Goal: Contribute content

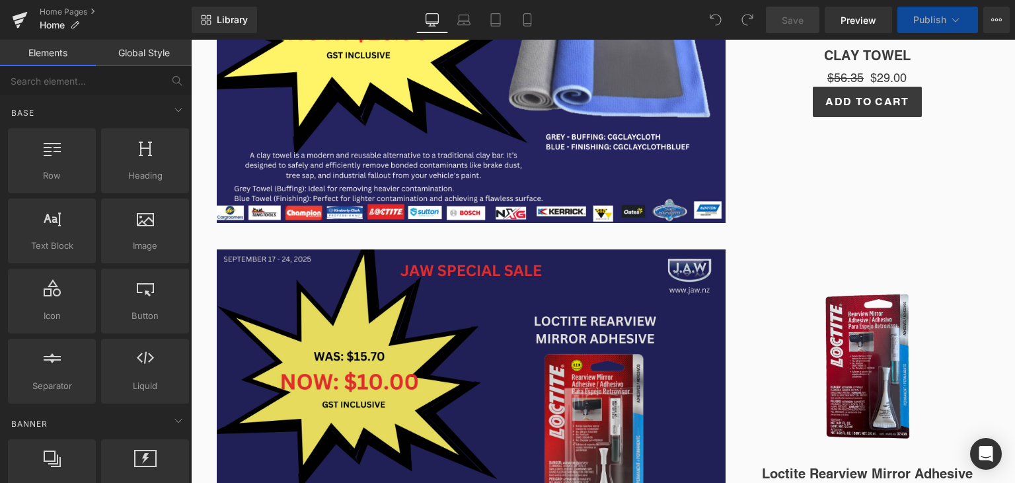
scroll to position [471, 0]
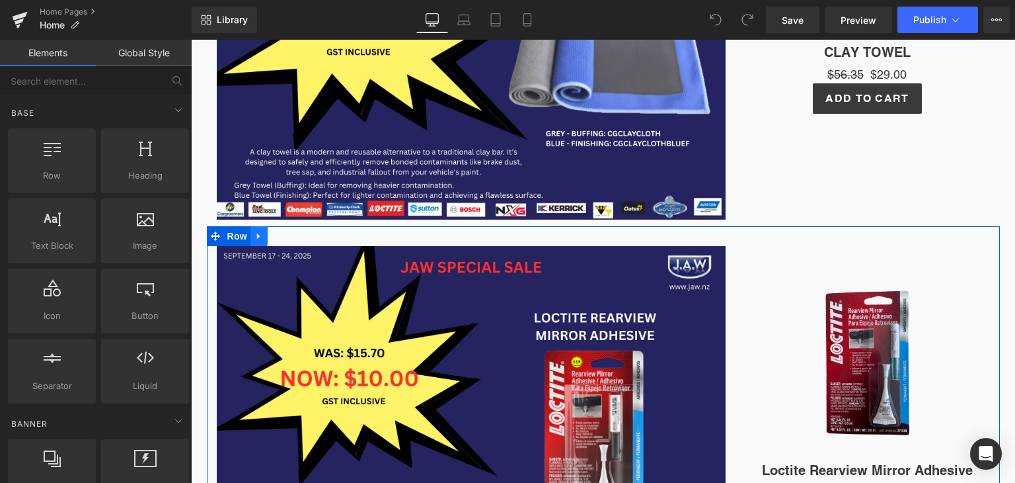
click at [254, 238] on icon at bounding box center [258, 236] width 9 height 10
click at [289, 236] on icon at bounding box center [293, 235] width 9 height 9
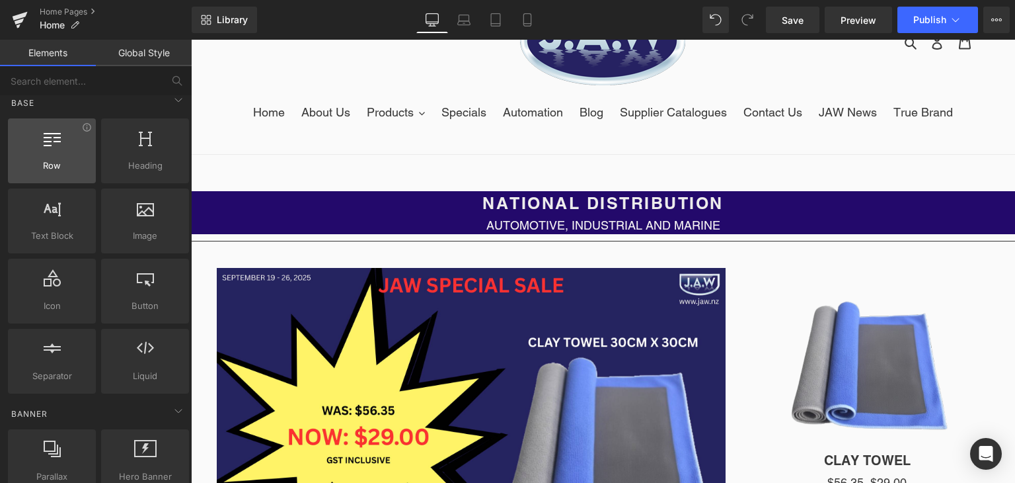
scroll to position [13, 0]
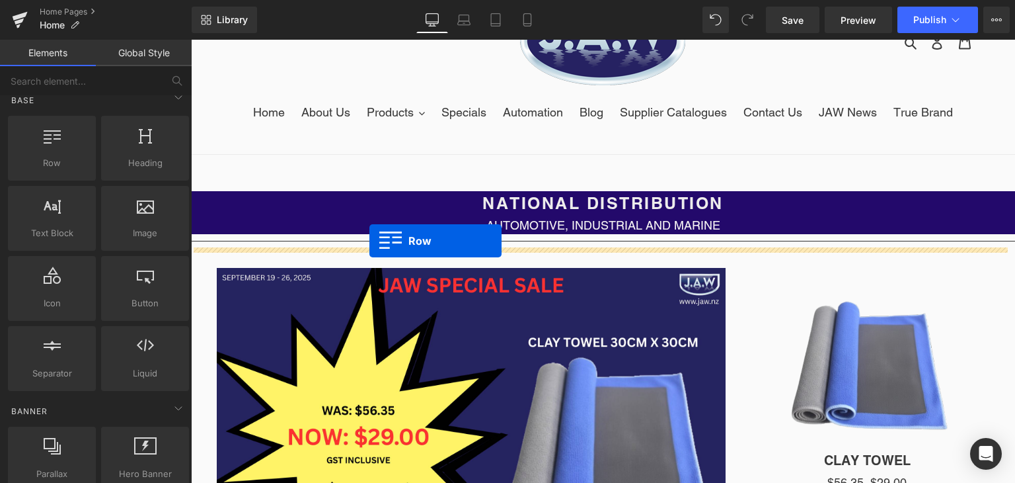
drag, startPoint x: 243, startPoint y: 191, endPoint x: 370, endPoint y: 241, distance: 135.6
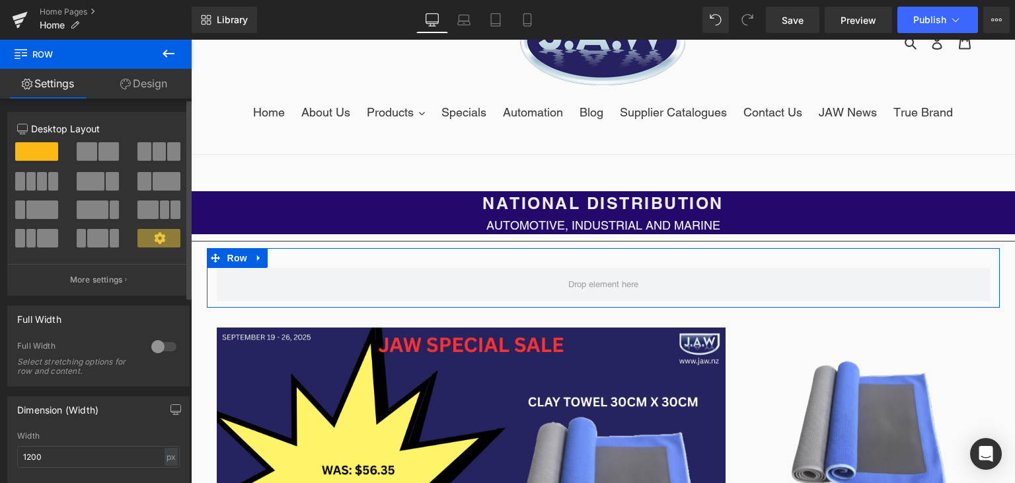
click at [108, 185] on span at bounding box center [112, 181] width 13 height 19
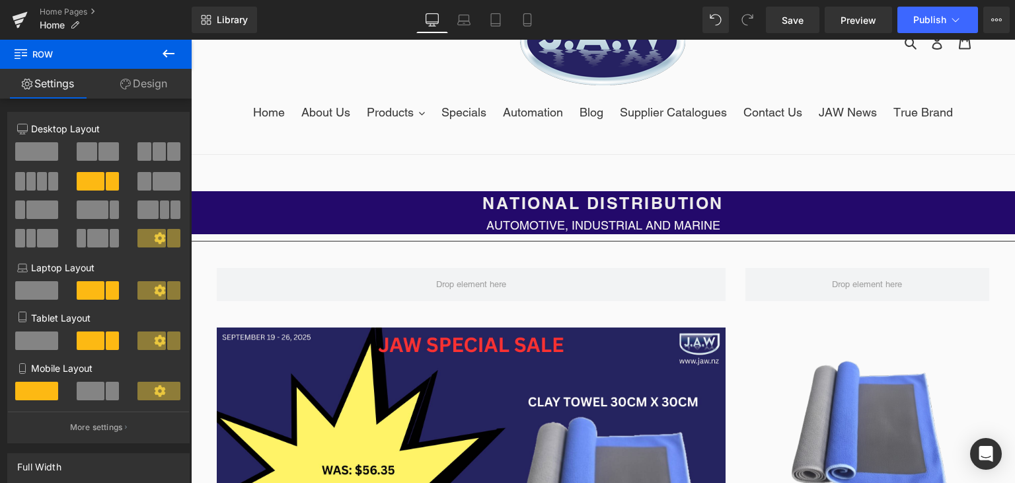
click at [177, 56] on button at bounding box center [168, 54] width 46 height 29
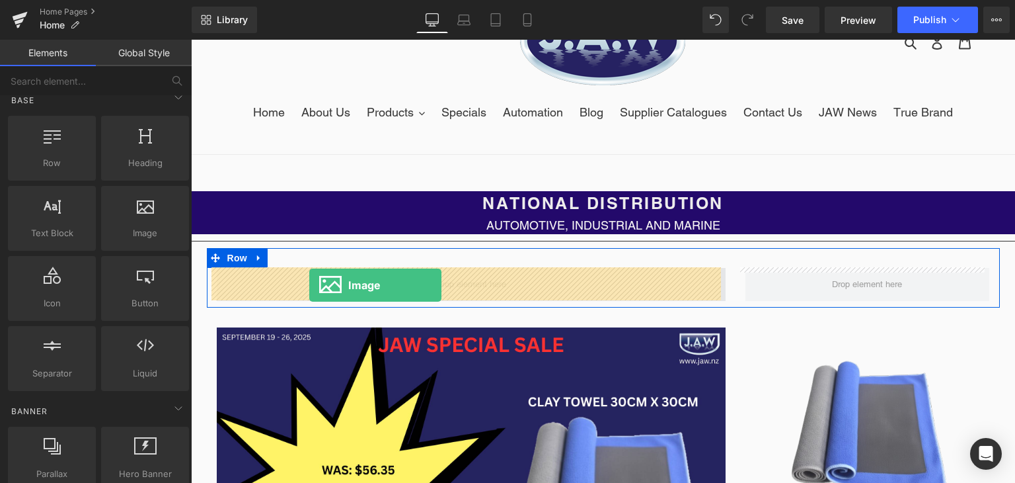
drag, startPoint x: 334, startPoint y: 266, endPoint x: 309, endPoint y: 285, distance: 31.2
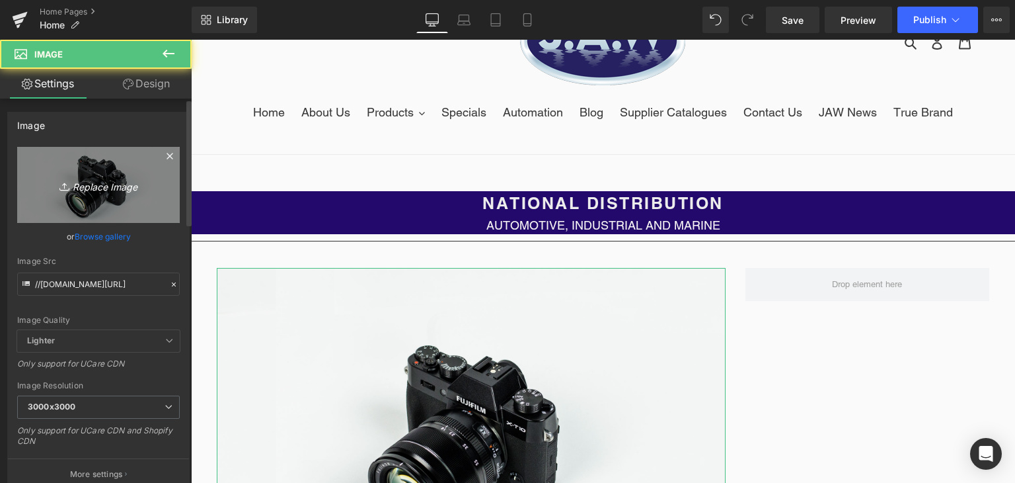
click at [90, 180] on icon "Replace Image" at bounding box center [99, 184] width 106 height 17
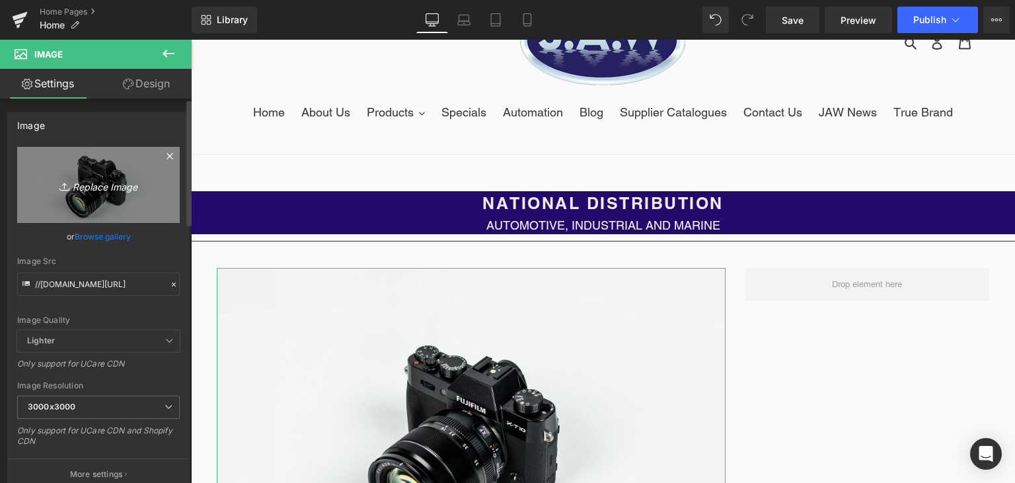
type input "C:\fakepath\LOCTITE 401 is a general purpose, fast curing, instant adhesive tha…"
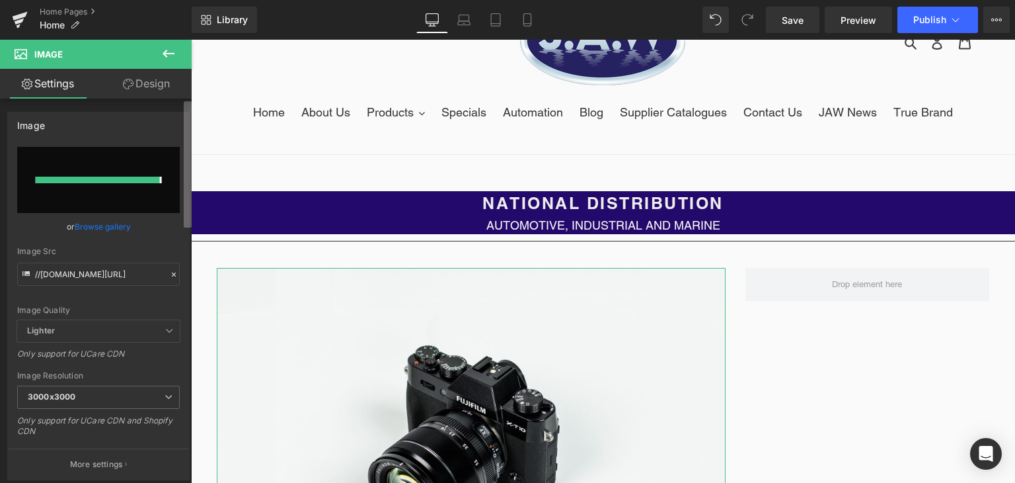
type input "[URL][DOMAIN_NAME]"
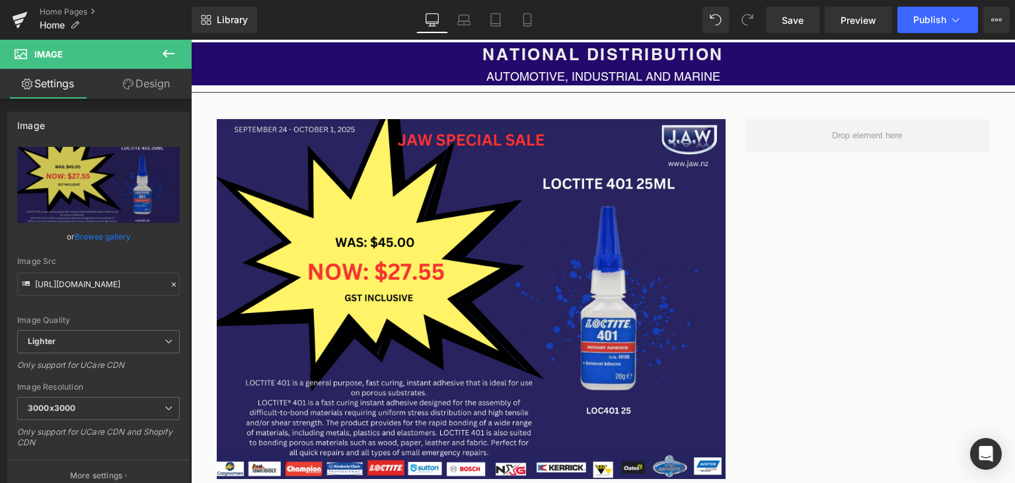
scroll to position [211, 0]
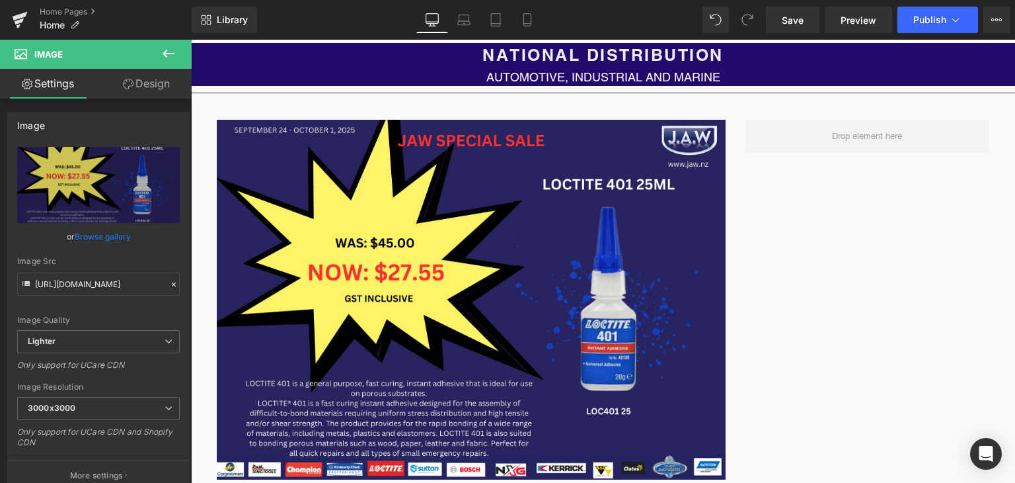
click at [172, 55] on icon at bounding box center [169, 54] width 16 height 16
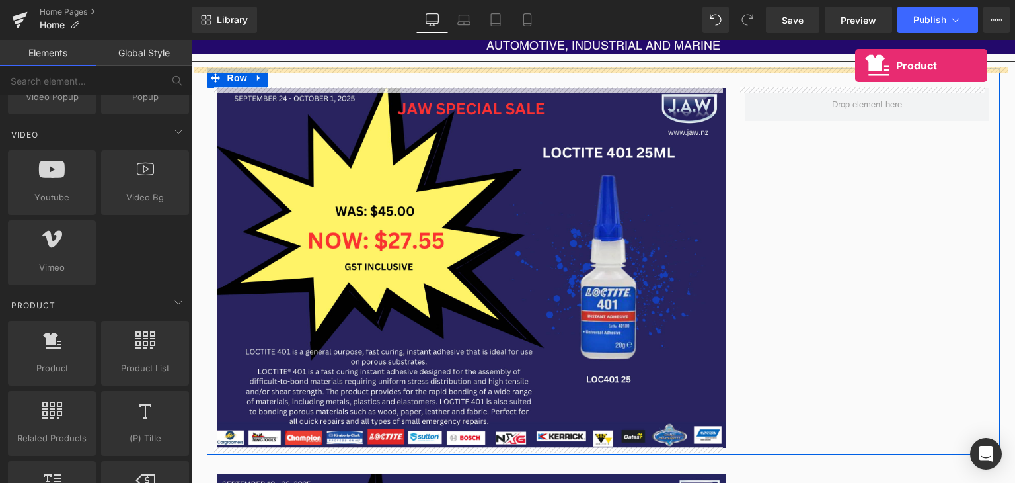
scroll to position [176, 0]
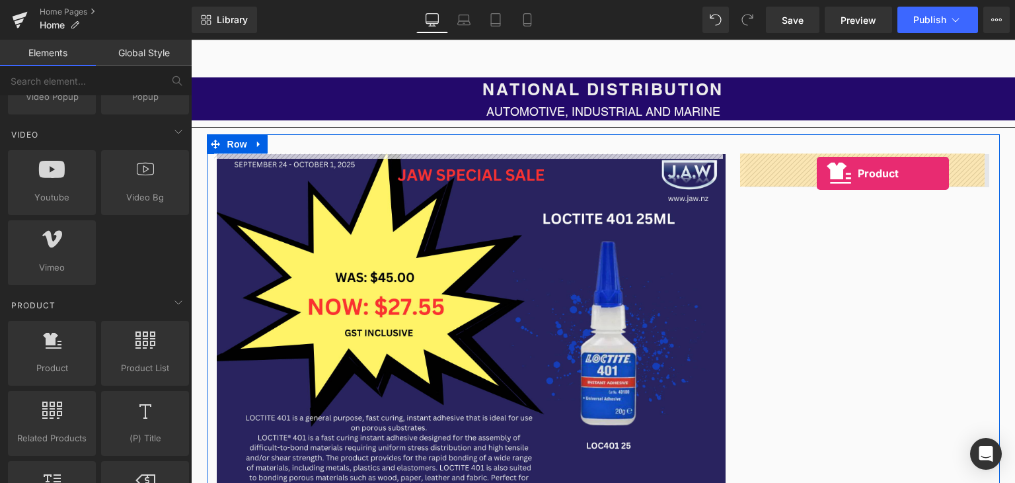
drag, startPoint x: 241, startPoint y: 381, endPoint x: 817, endPoint y: 173, distance: 612.5
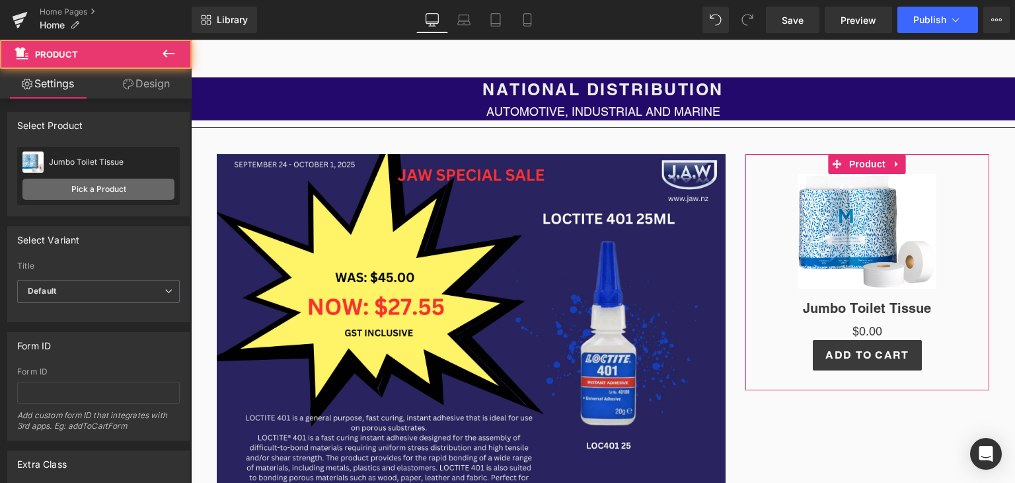
click at [124, 190] on link "Pick a Product" at bounding box center [98, 188] width 152 height 21
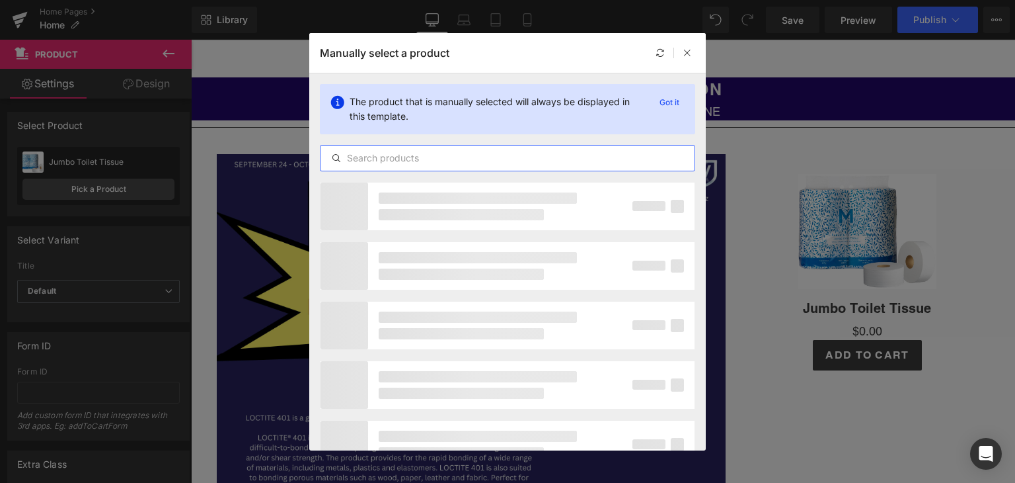
click at [390, 159] on input "text" at bounding box center [508, 158] width 374 height 16
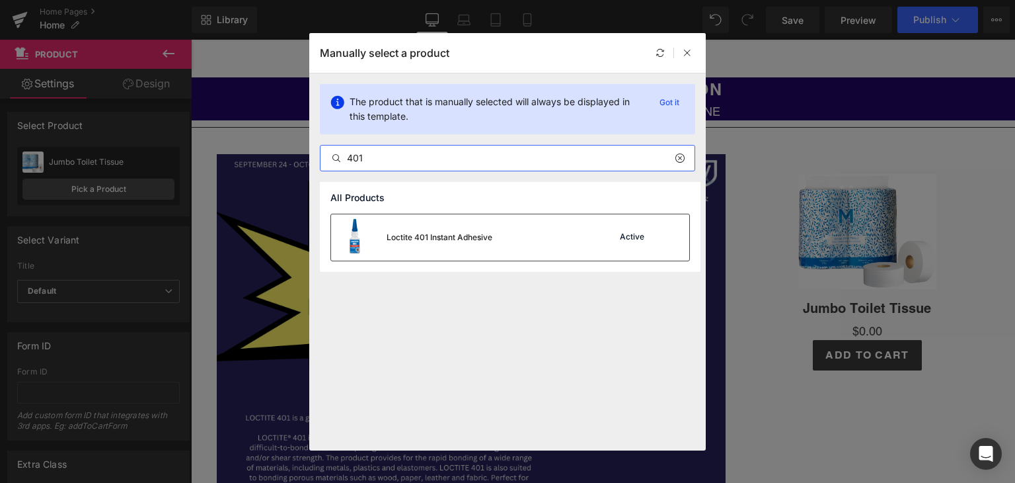
type input "401"
click at [444, 239] on div "Loctite 401 Instant Adhesive" at bounding box center [440, 237] width 106 height 12
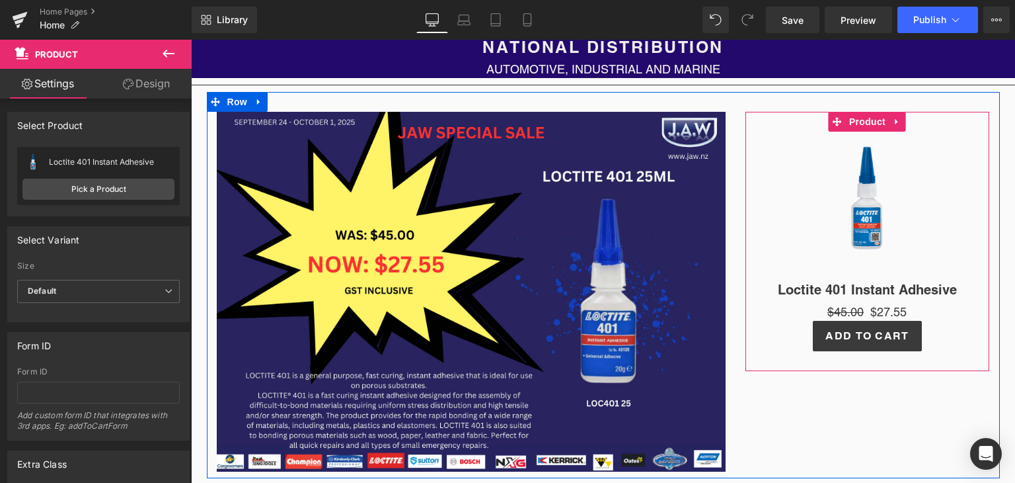
scroll to position [219, 0]
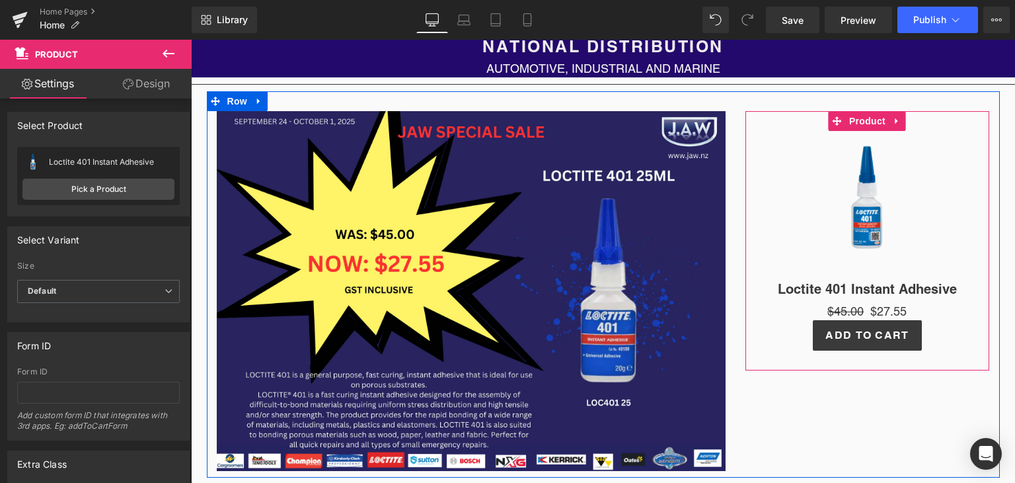
click at [865, 200] on div "Sale Off (P) Image" at bounding box center [867, 200] width 231 height 139
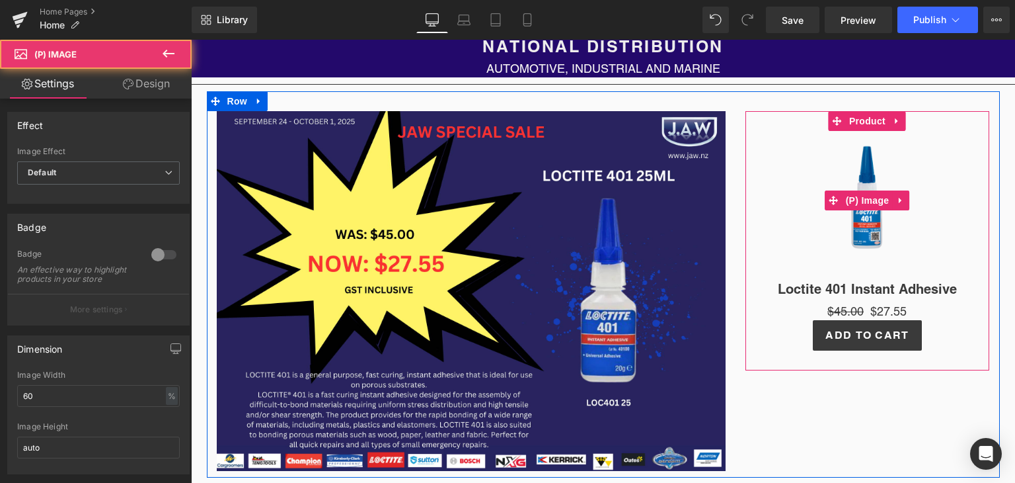
click at [865, 200] on span "(P) Image" at bounding box center [868, 200] width 50 height 20
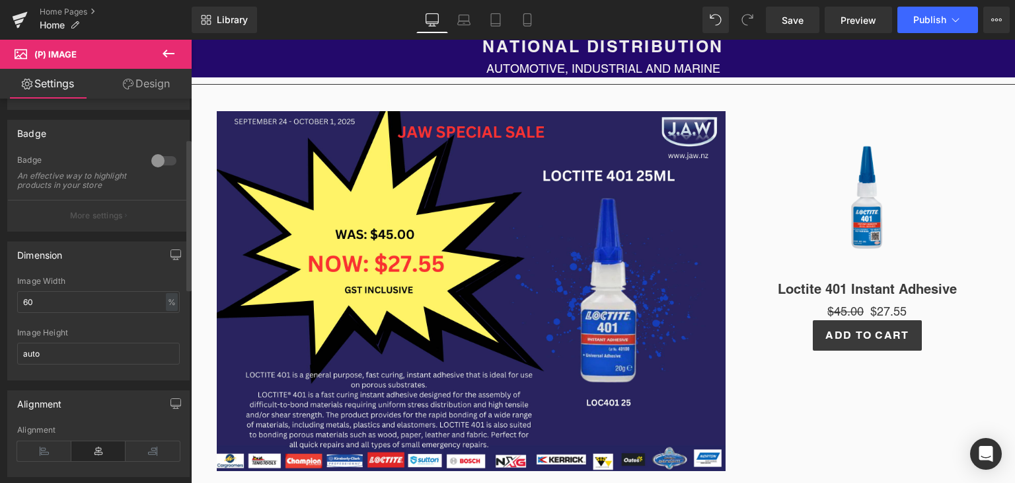
scroll to position [100, 0]
click at [76, 304] on input "60" at bounding box center [98, 295] width 163 height 22
type input "80"
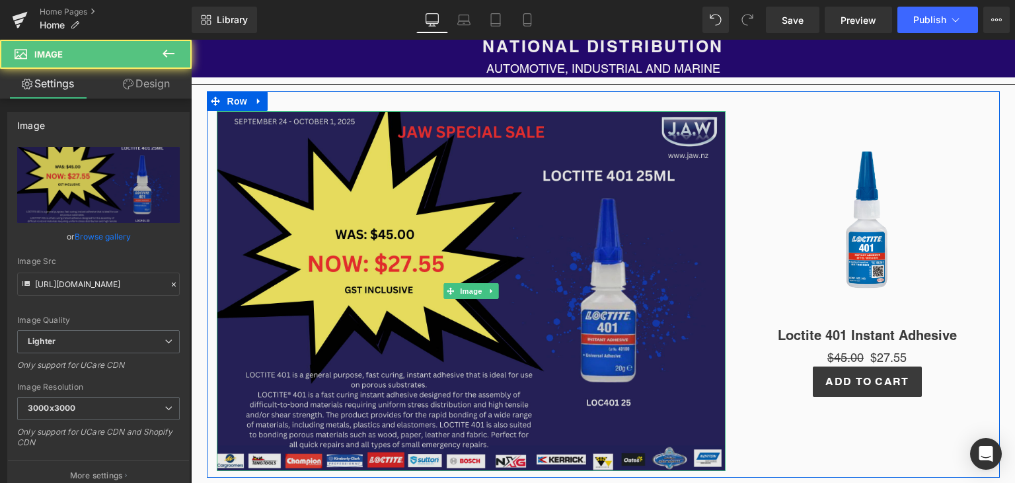
click at [506, 382] on img at bounding box center [471, 291] width 509 height 360
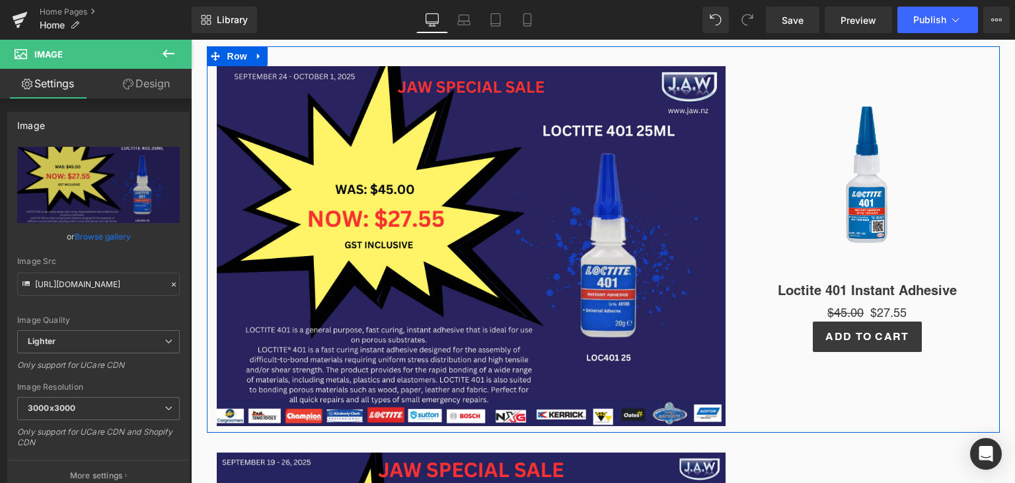
scroll to position [260, 0]
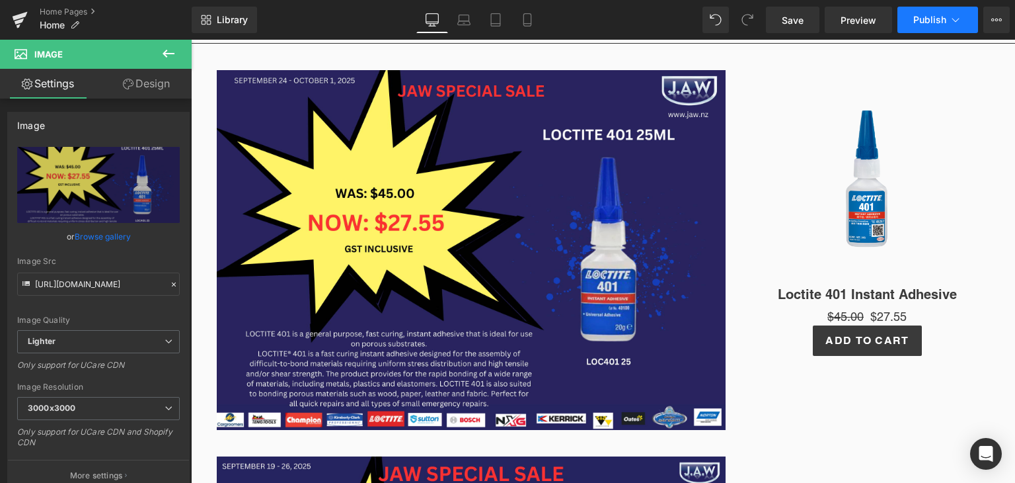
click at [931, 30] on button "Publish" at bounding box center [938, 20] width 81 height 26
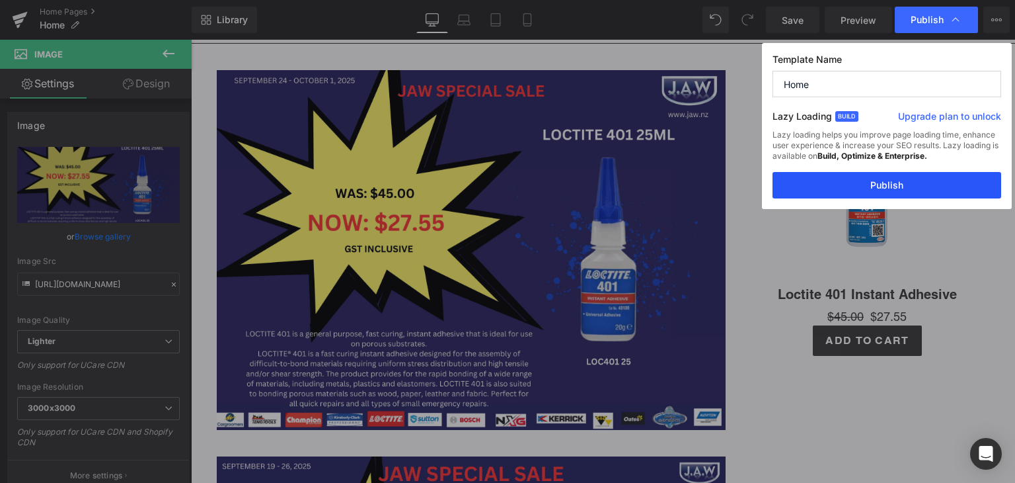
click at [917, 180] on button "Publish" at bounding box center [887, 185] width 229 height 26
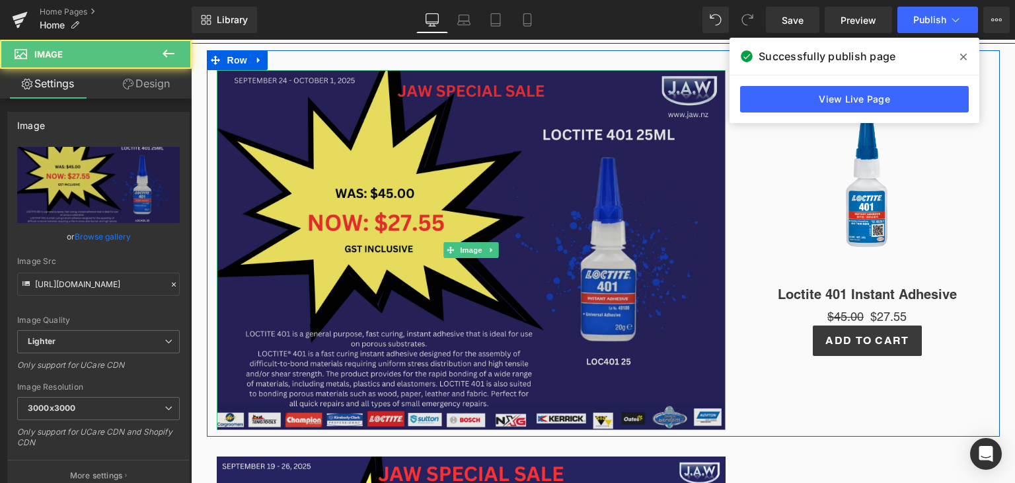
click at [676, 249] on img at bounding box center [471, 250] width 509 height 360
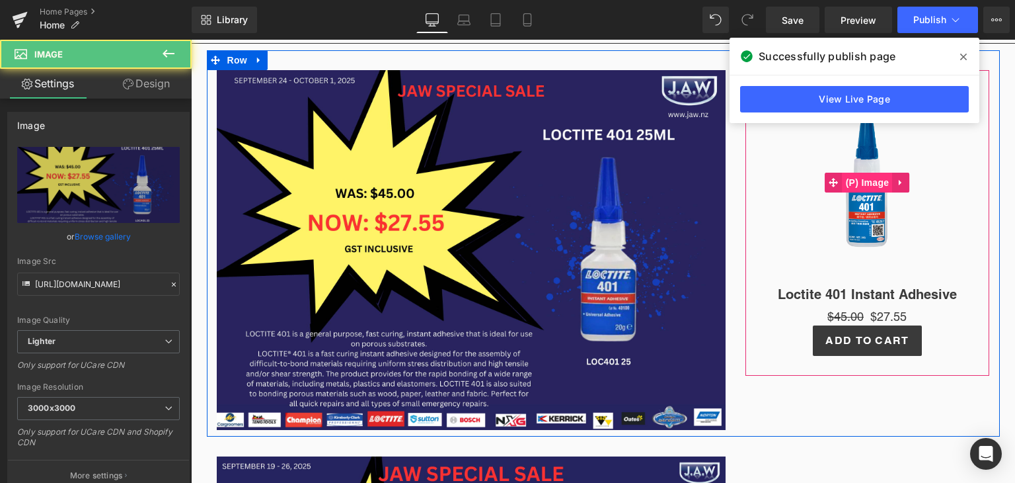
click at [843, 177] on span "(P) Image" at bounding box center [868, 183] width 50 height 20
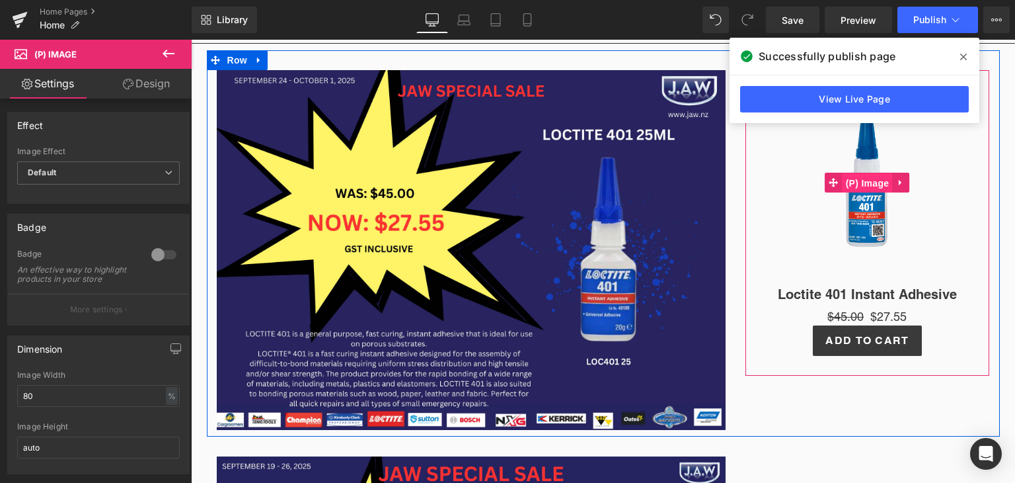
click at [862, 179] on span "(P) Image" at bounding box center [868, 183] width 50 height 20
click at [866, 298] on span "(P) Title" at bounding box center [868, 292] width 42 height 20
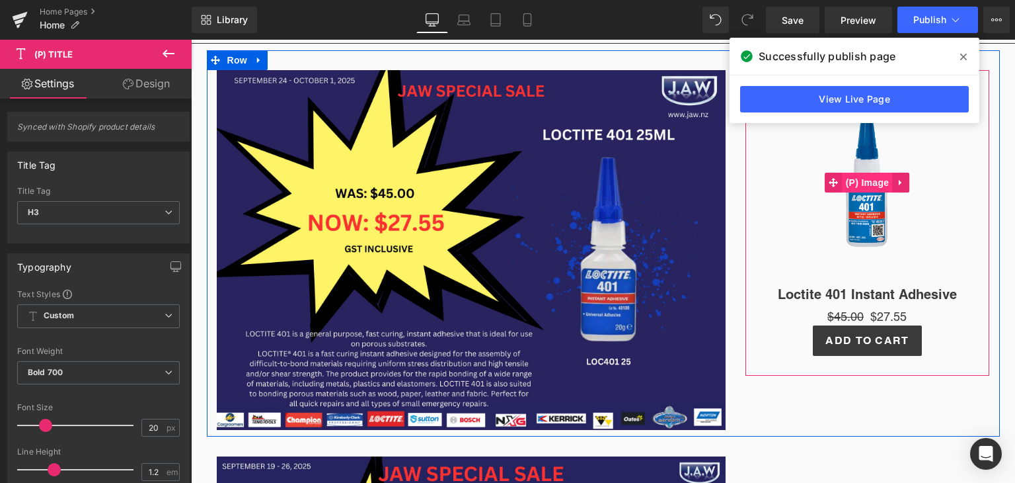
click at [868, 184] on span "(P) Image" at bounding box center [868, 183] width 50 height 20
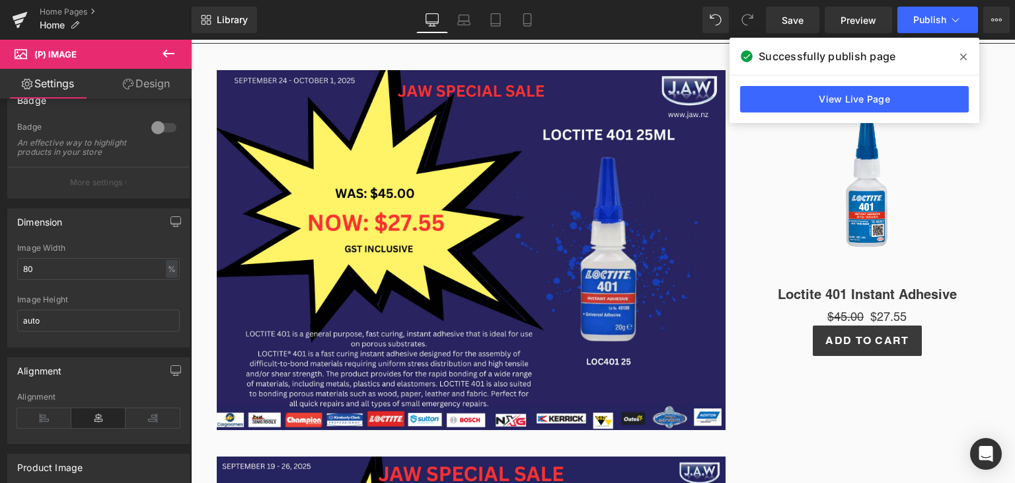
scroll to position [132, 0]
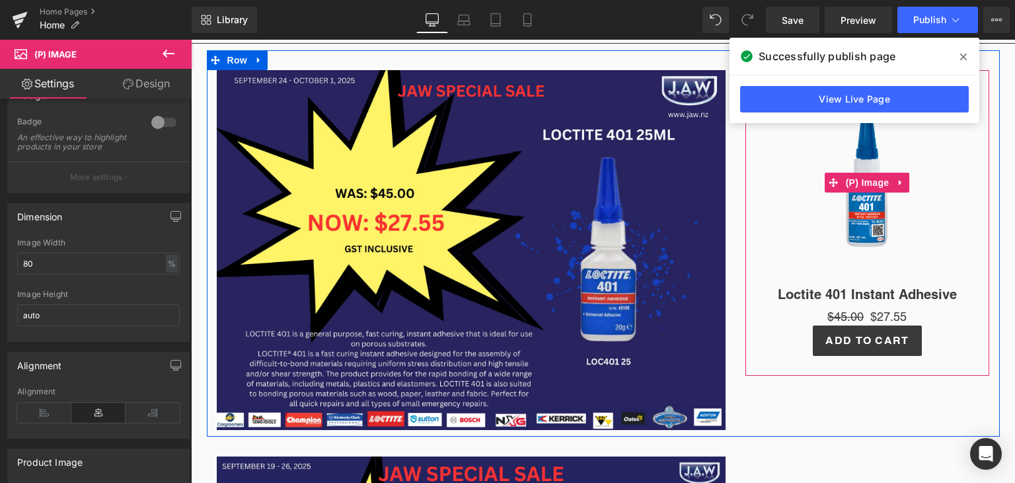
click at [863, 202] on img at bounding box center [867, 182] width 185 height 185
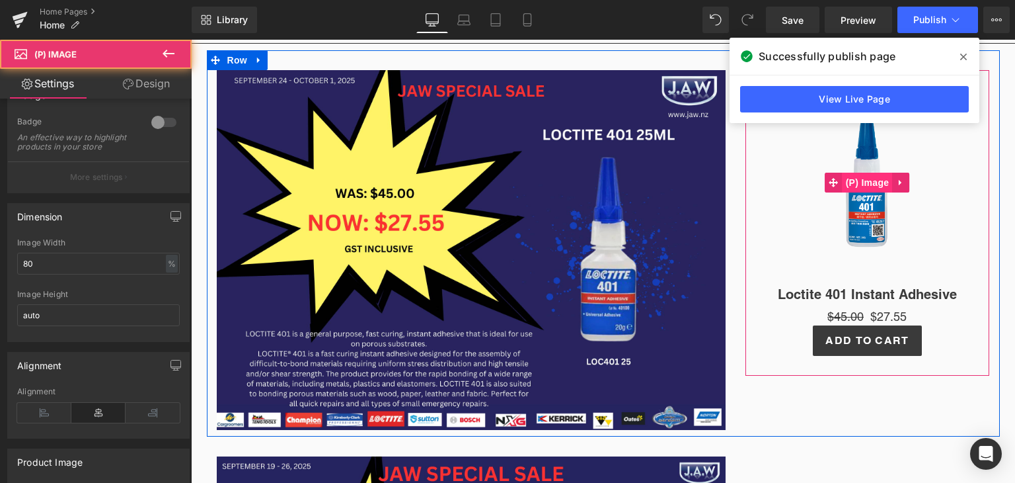
click at [867, 173] on span "(P) Image" at bounding box center [868, 183] width 50 height 20
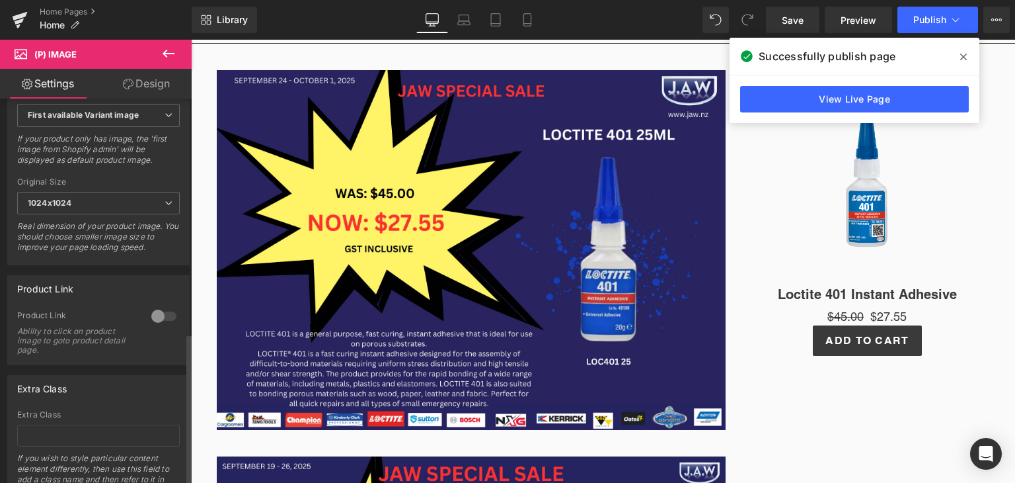
scroll to position [592, 0]
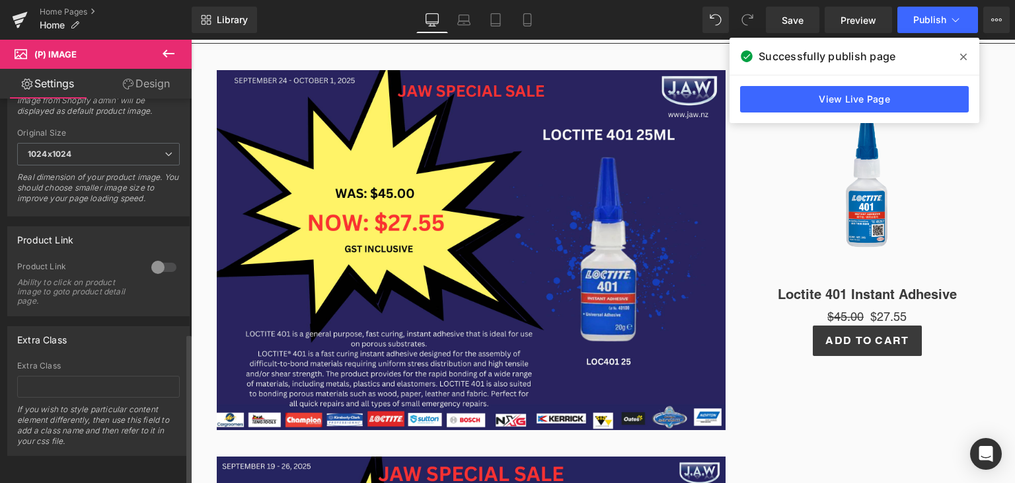
click at [156, 256] on div at bounding box center [164, 266] width 32 height 21
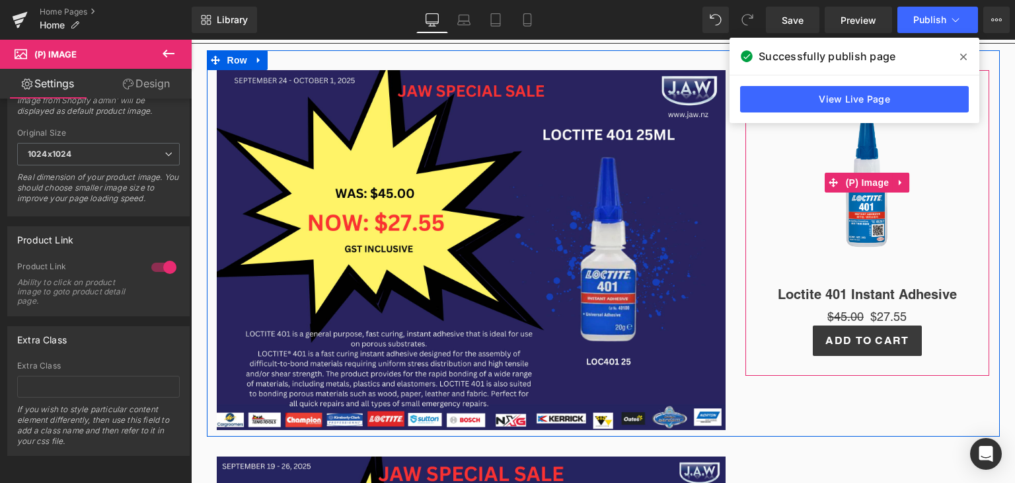
click at [919, 208] on img at bounding box center [867, 182] width 185 height 185
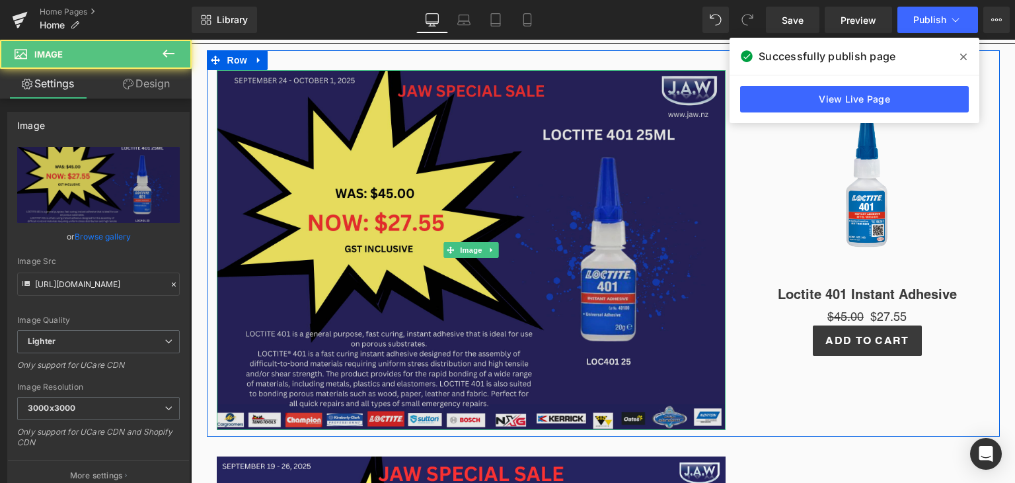
click at [695, 269] on img at bounding box center [471, 250] width 509 height 360
click at [672, 262] on img at bounding box center [471, 250] width 509 height 360
click at [646, 253] on img at bounding box center [471, 250] width 509 height 360
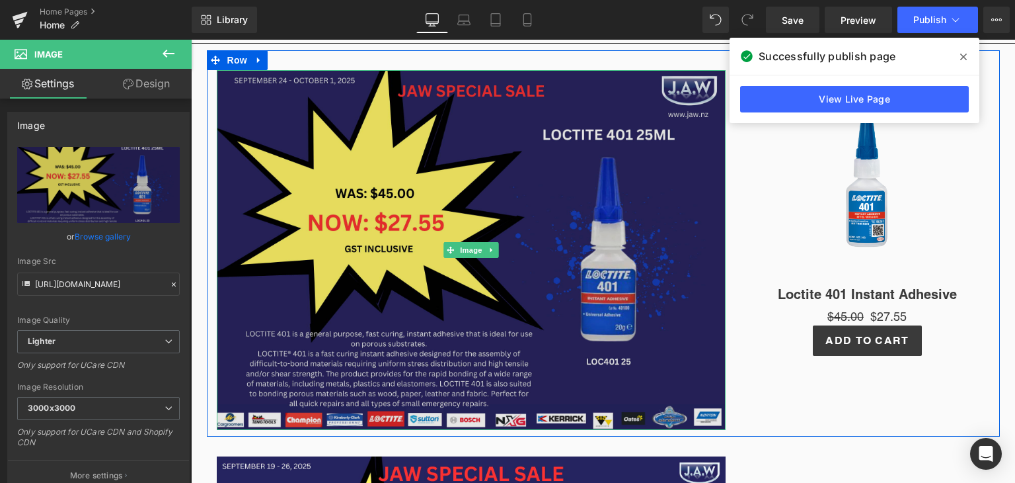
click at [675, 350] on img at bounding box center [471, 250] width 509 height 360
click at [681, 293] on img at bounding box center [471, 250] width 509 height 360
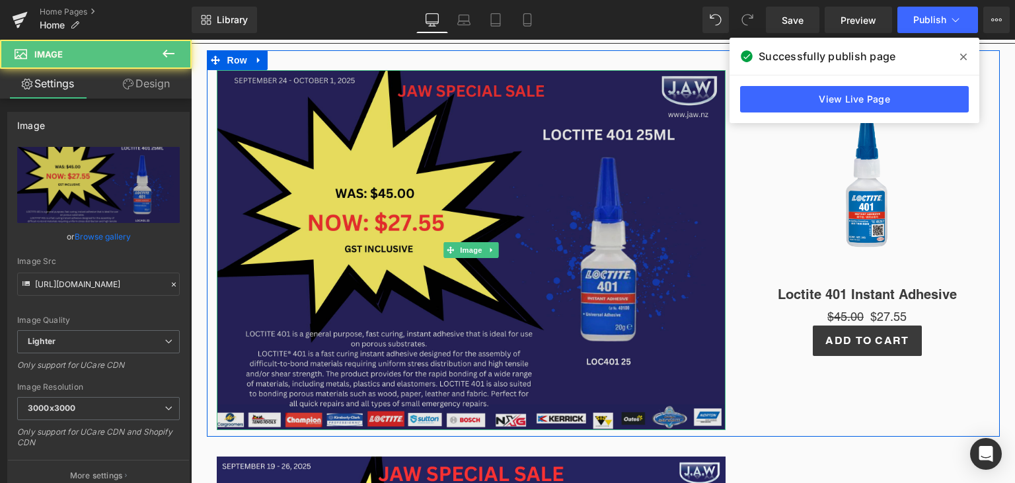
click at [672, 345] on img at bounding box center [471, 250] width 509 height 360
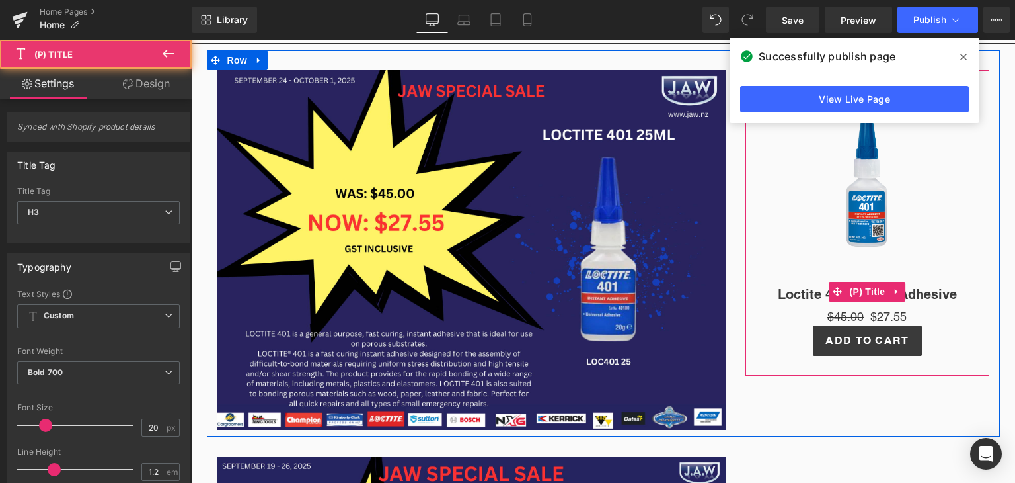
click at [754, 303] on h3 "Loctite 401 Instant Adhesive" at bounding box center [867, 291] width 231 height 33
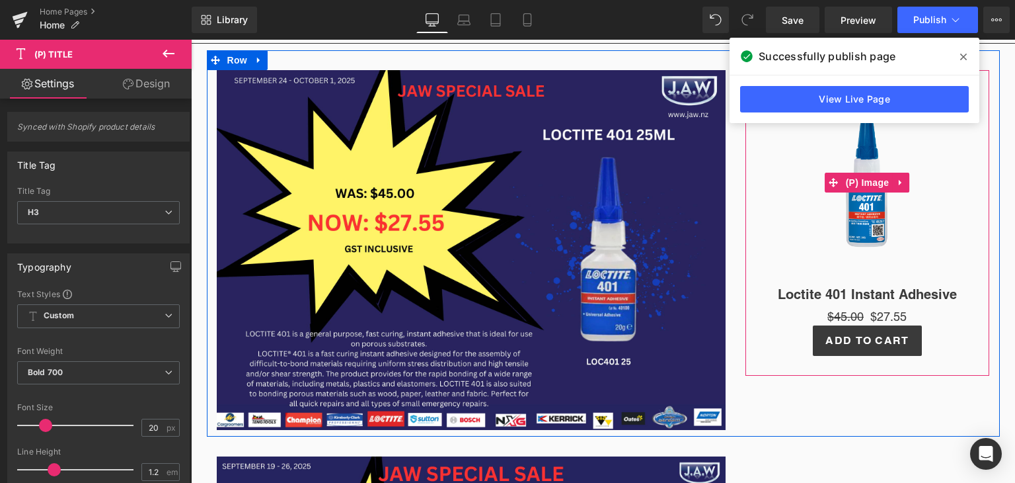
click at [966, 208] on link "Sale Off" at bounding box center [867, 182] width 231 height 185
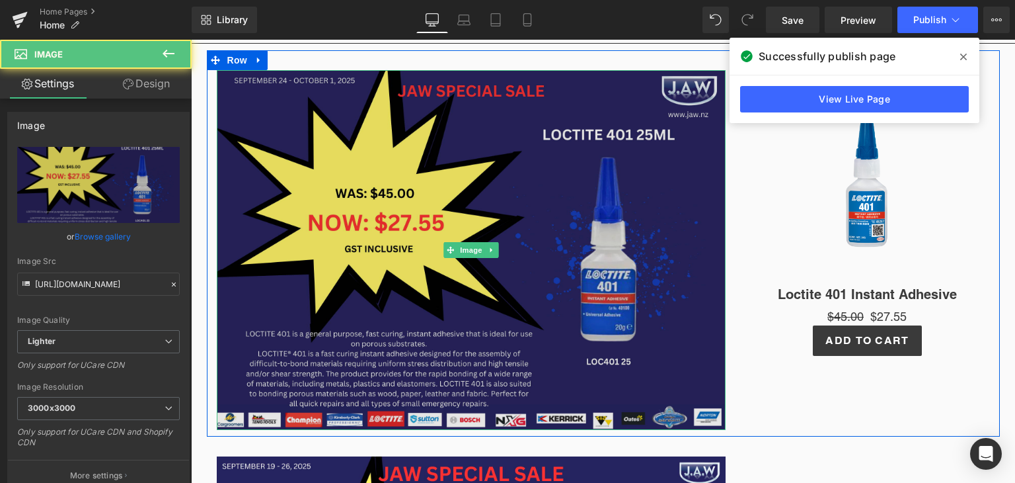
click at [363, 198] on img at bounding box center [471, 250] width 509 height 360
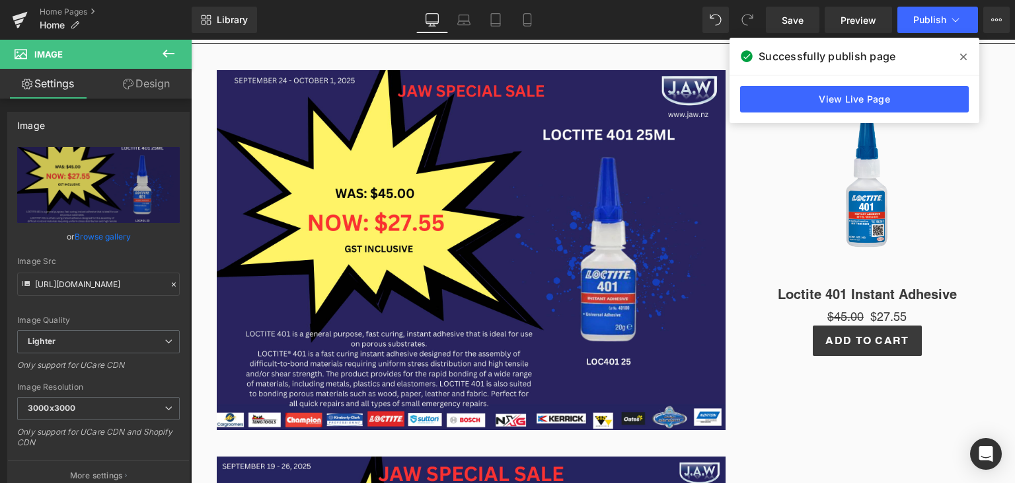
click at [929, 258] on img at bounding box center [867, 182] width 185 height 185
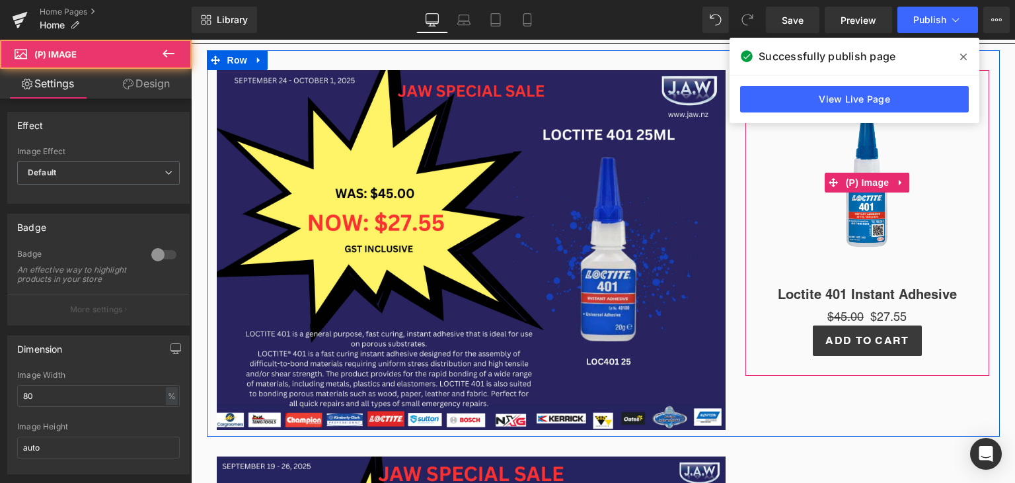
click at [767, 231] on link "Sale Off" at bounding box center [867, 182] width 231 height 185
